Goal: Task Accomplishment & Management: Use online tool/utility

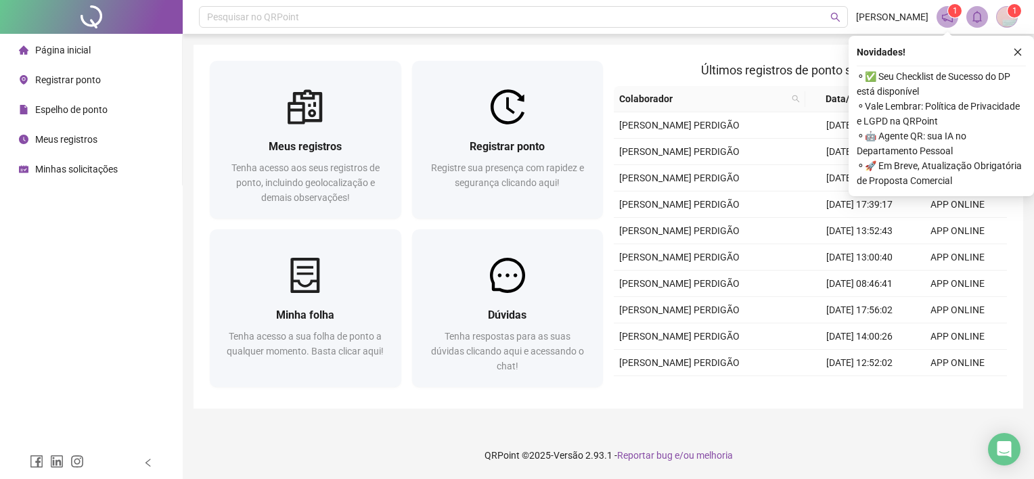
click at [68, 77] on span "Registrar ponto" at bounding box center [68, 79] width 66 height 11
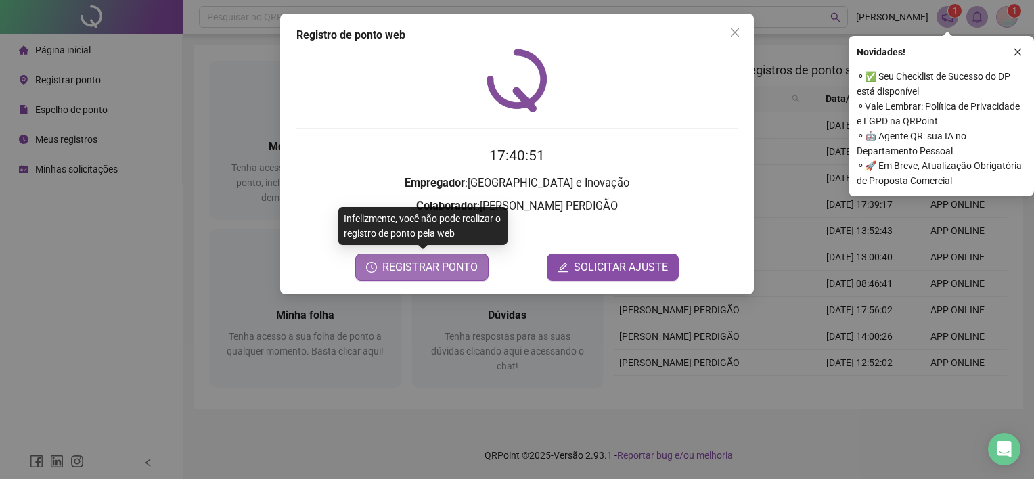
click at [432, 263] on span "REGISTRAR PONTO" at bounding box center [429, 267] width 95 height 16
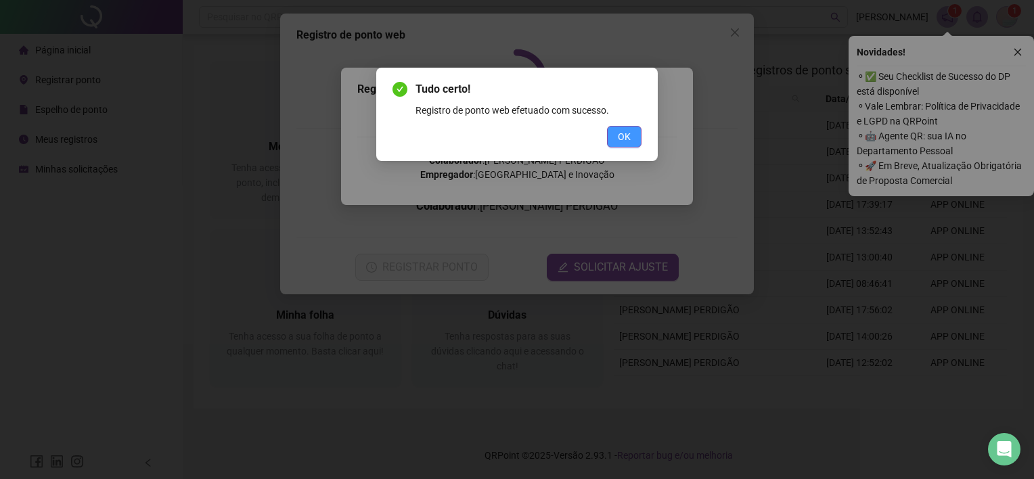
click at [630, 139] on span "OK" at bounding box center [624, 136] width 13 height 15
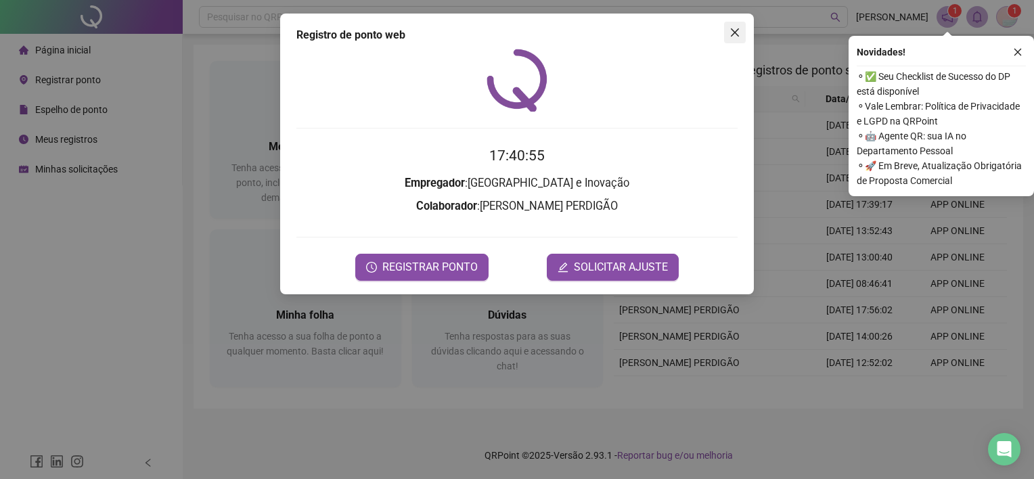
click at [740, 27] on icon "close" at bounding box center [734, 32] width 11 height 11
